Goal: Transaction & Acquisition: Purchase product/service

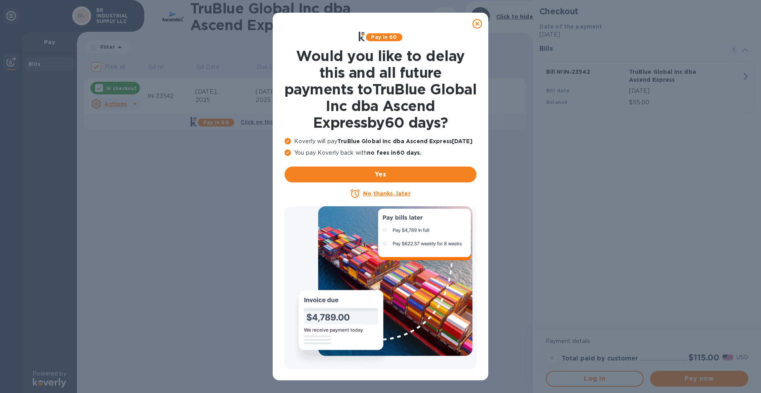
click at [479, 25] on icon at bounding box center [478, 24] width 10 height 10
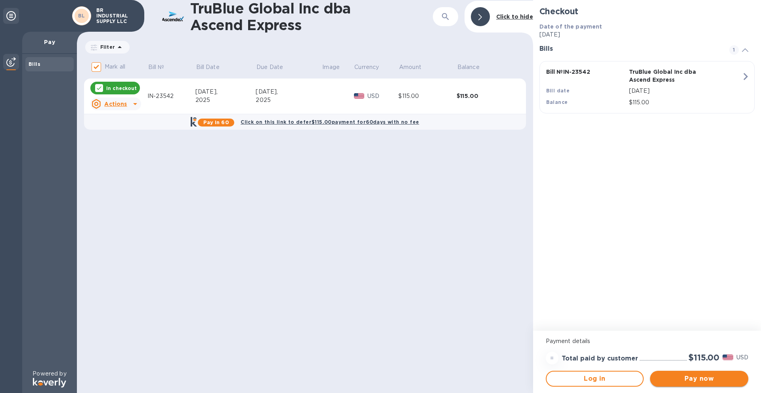
click at [682, 377] on span "Pay now" at bounding box center [700, 379] width 86 height 10
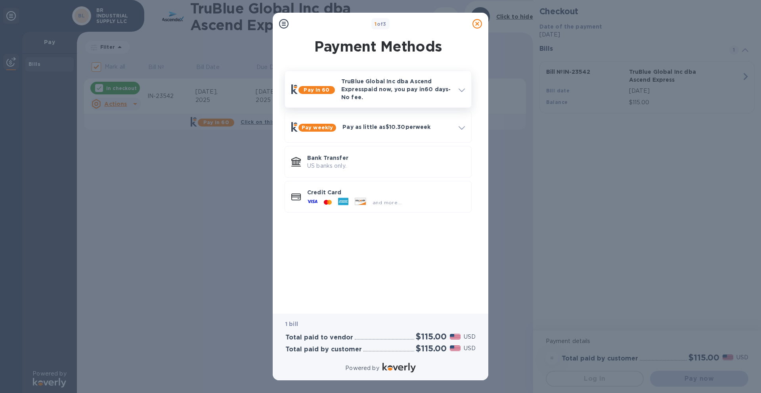
click at [459, 90] on icon at bounding box center [462, 90] width 6 height 4
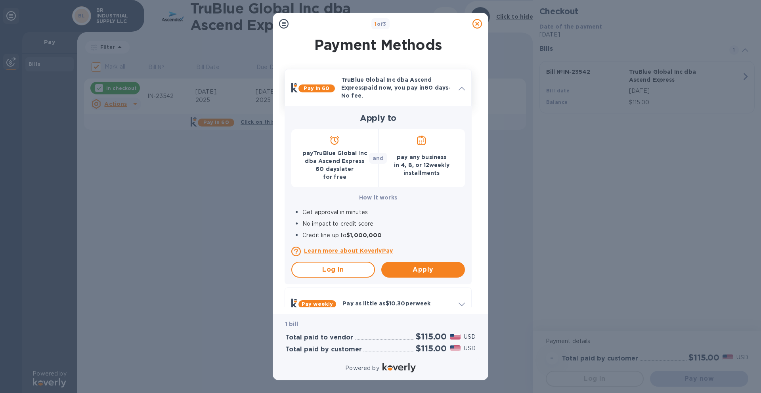
click at [459, 90] on icon at bounding box center [462, 89] width 6 height 4
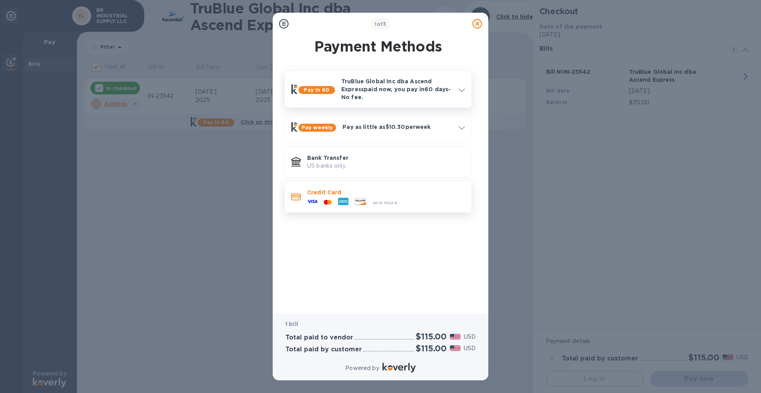
click at [389, 196] on p "Credit Card" at bounding box center [386, 192] width 158 height 8
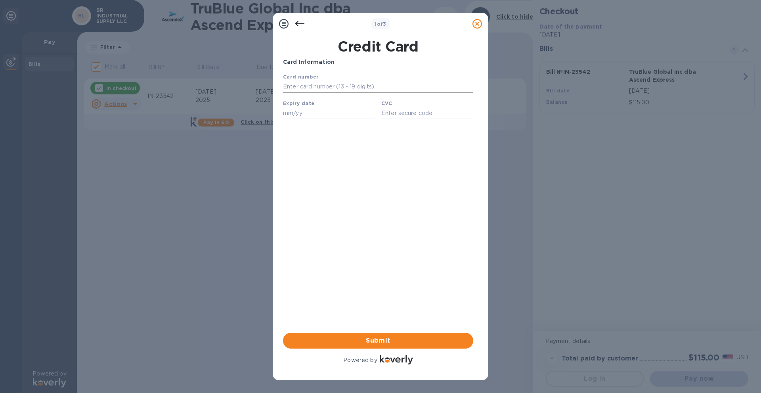
click at [359, 87] on input "text" at bounding box center [378, 87] width 190 height 12
type input "[CREDIT_CARD_NUMBER]"
click at [308, 117] on input "text" at bounding box center [329, 113] width 92 height 12
type input "06/28"
click at [400, 119] on input "text" at bounding box center [427, 113] width 92 height 12
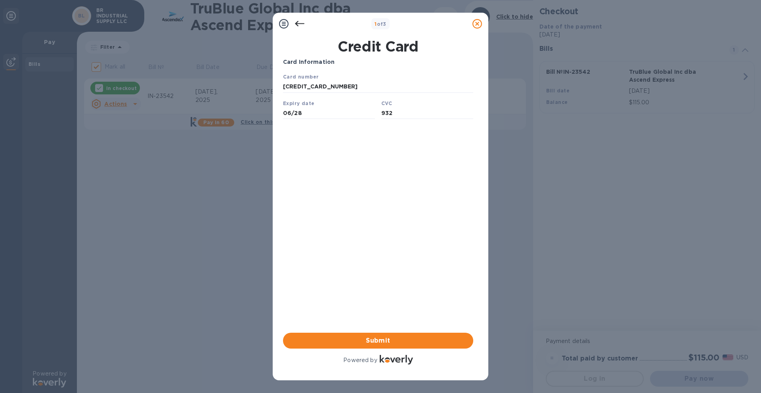
type input "932"
click at [404, 190] on div "Card Information Your browser does not support iframes Submit Powered by" at bounding box center [378, 212] width 190 height 308
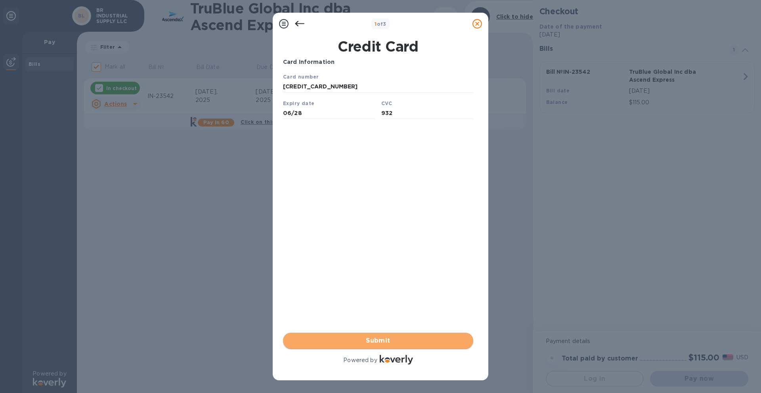
click at [395, 339] on span "Submit" at bounding box center [378, 341] width 178 height 10
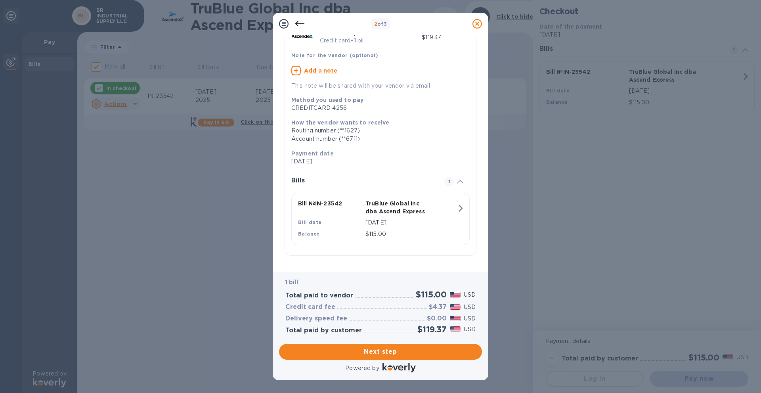
scroll to position [51, 0]
click at [421, 356] on span "Next step" at bounding box center [380, 352] width 190 height 10
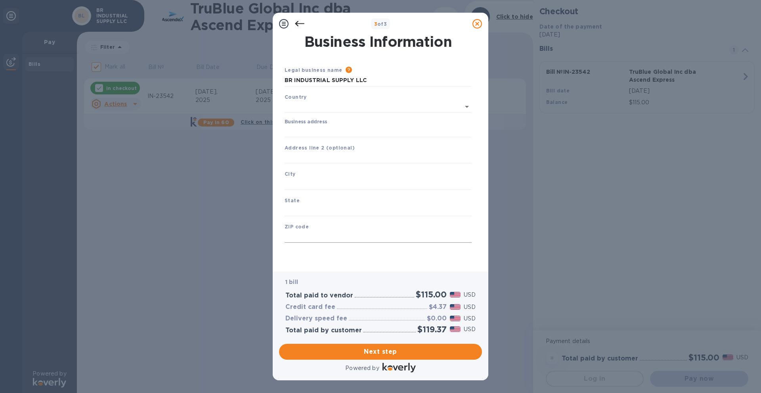
scroll to position [5, 0]
type input "[GEOGRAPHIC_DATA]"
click at [331, 127] on input "Business address" at bounding box center [378, 130] width 187 height 12
type input "[STREET_ADDRESS][PERSON_NAME]"
click at [324, 188] on input "text" at bounding box center [378, 182] width 187 height 12
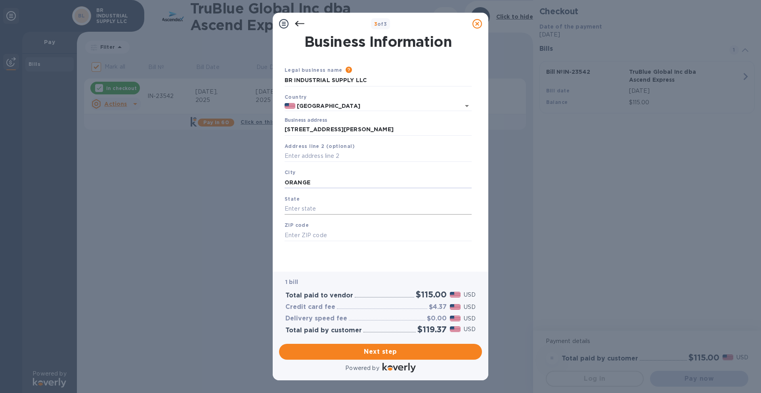
type input "ORANGE"
click at [321, 215] on input "text" at bounding box center [378, 209] width 187 height 12
type input "CA"
click at [368, 236] on input "text" at bounding box center [378, 235] width 187 height 12
type input "92868"
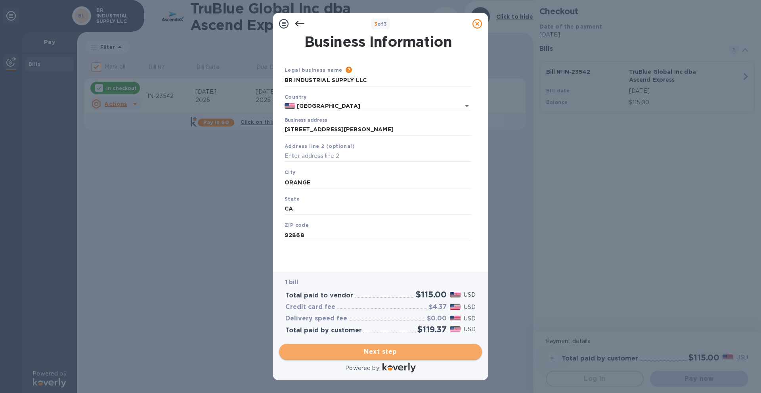
click at [461, 354] on span "Next step" at bounding box center [380, 352] width 190 height 10
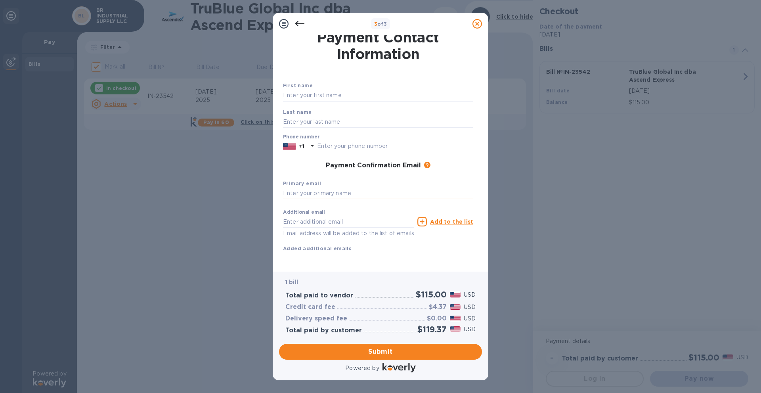
click at [357, 199] on input "text" at bounding box center [378, 194] width 190 height 12
click at [336, 199] on input "text" at bounding box center [378, 194] width 190 height 12
paste input "[DOMAIN_NAME][EMAIL_ADDRESS][DOMAIN_NAME]"
type input "[DOMAIN_NAME][EMAIL_ADDRESS][DOMAIN_NAME]"
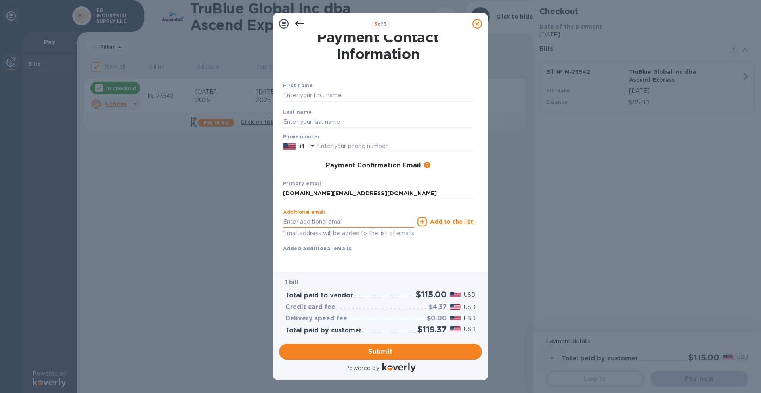
click at [361, 216] on input "text" at bounding box center [348, 222] width 131 height 12
type input "[EMAIL_ADDRESS][DOMAIN_NAME]"
type input "[PERSON_NAME]"
type input "7146340404"
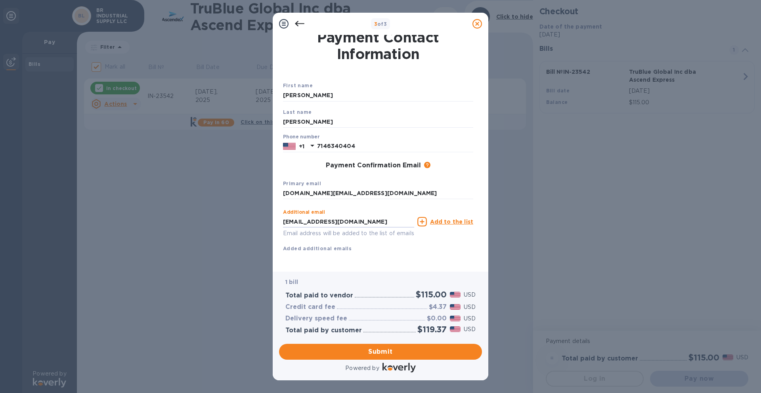
scroll to position [0, 0]
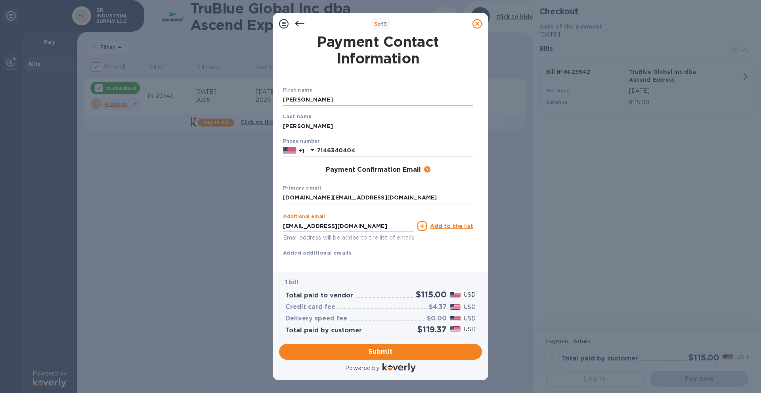
click at [343, 105] on input "[PERSON_NAME]" at bounding box center [378, 100] width 190 height 12
type input "J"
type input "[PERSON_NAME]"
drag, startPoint x: 362, startPoint y: 130, endPoint x: 279, endPoint y: 137, distance: 83.2
click at [279, 137] on div "Payment Contact Information First name [PERSON_NAME] Last name [PERSON_NAME] Ph…" at bounding box center [380, 150] width 203 height 230
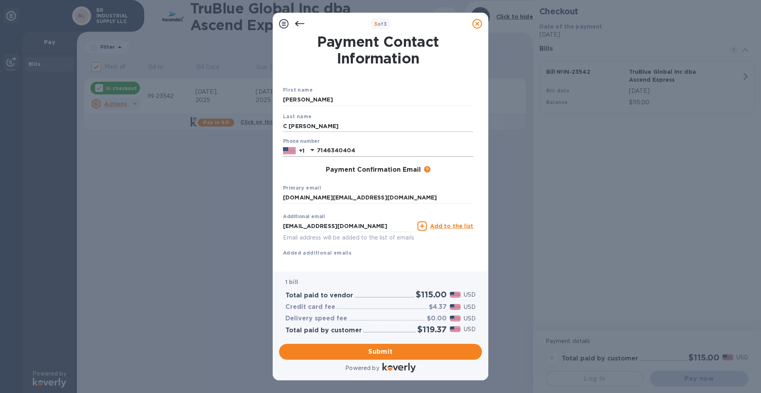
scroll to position [24, 0]
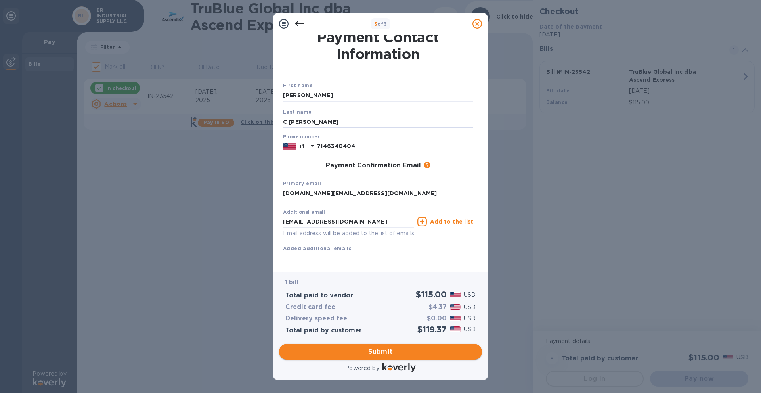
type input "C [PERSON_NAME]"
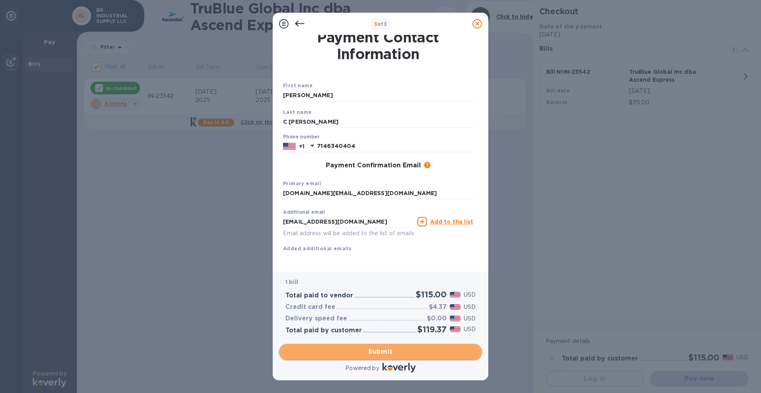
click at [417, 352] on span "Submit" at bounding box center [380, 352] width 190 height 10
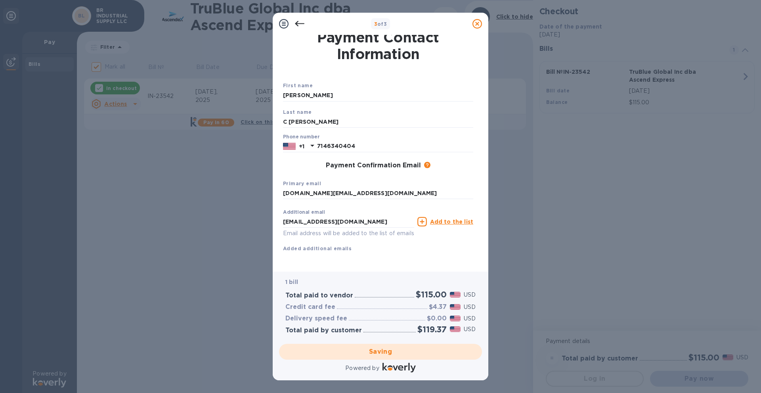
checkbox input "false"
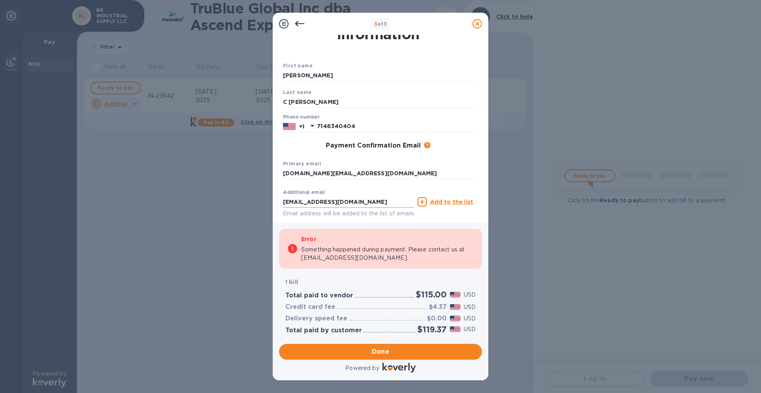
click at [347, 208] on input "[EMAIL_ADDRESS][DOMAIN_NAME]" at bounding box center [348, 202] width 131 height 12
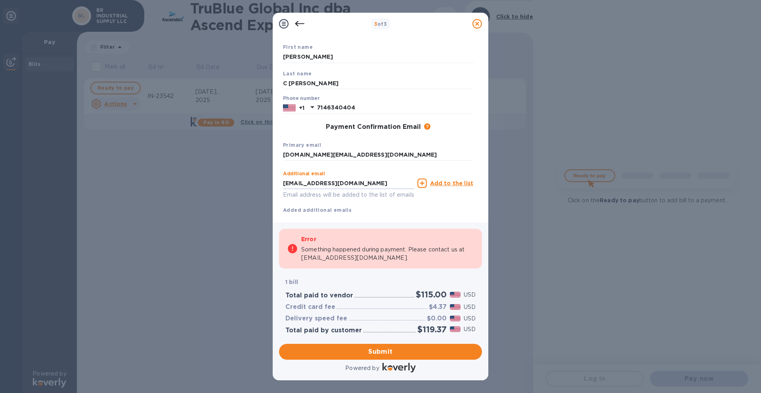
drag, startPoint x: 357, startPoint y: 211, endPoint x: 273, endPoint y: 211, distance: 84.5
click at [273, 211] on div "Payment Contact Information First name [PERSON_NAME] Last name C [PERSON_NAME] …" at bounding box center [381, 129] width 216 height 188
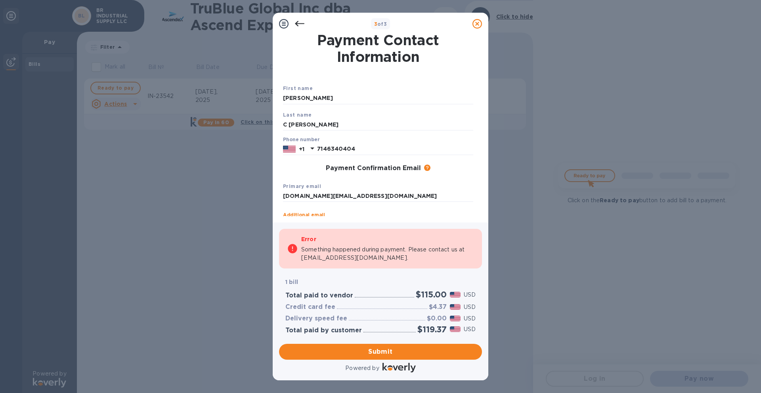
scroll to position [0, 0]
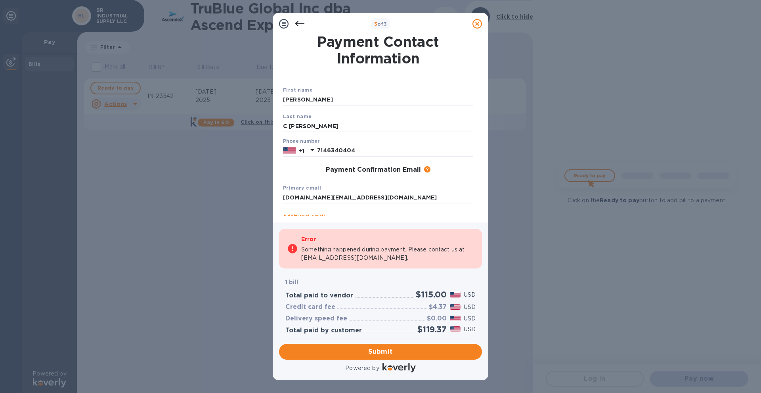
click at [335, 132] on input "C [PERSON_NAME]" at bounding box center [378, 126] width 190 height 12
click at [408, 350] on span "Submit" at bounding box center [380, 352] width 190 height 10
